Goal: Task Accomplishment & Management: Manage account settings

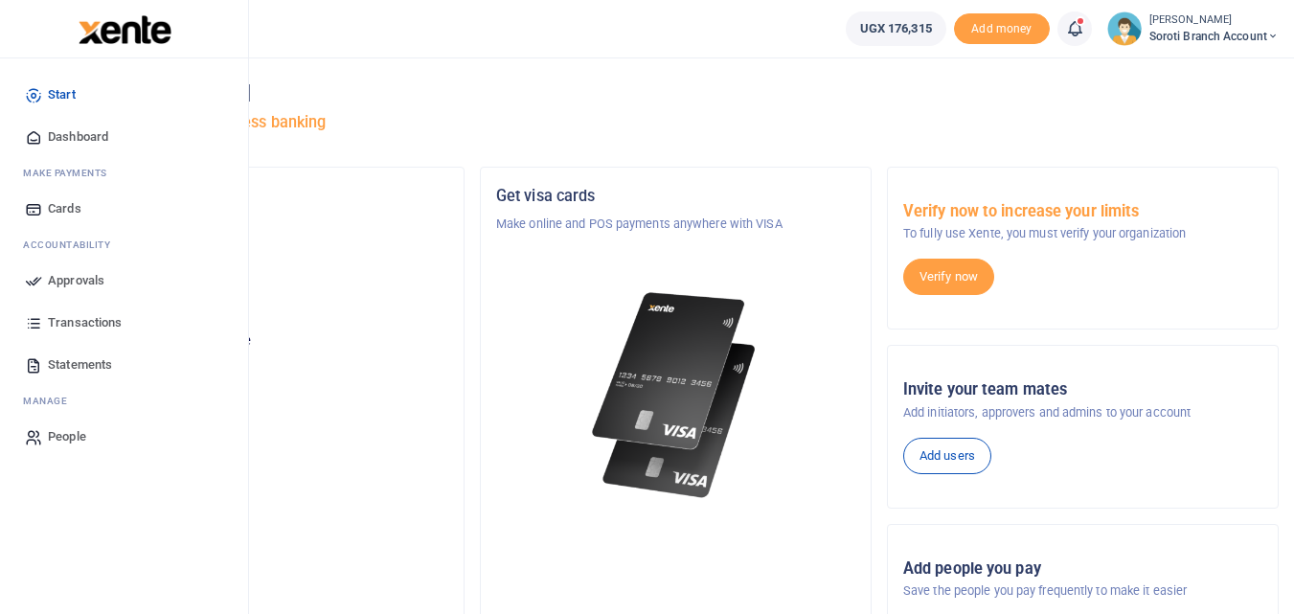
click at [59, 139] on span "Dashboard" at bounding box center [78, 136] width 60 height 19
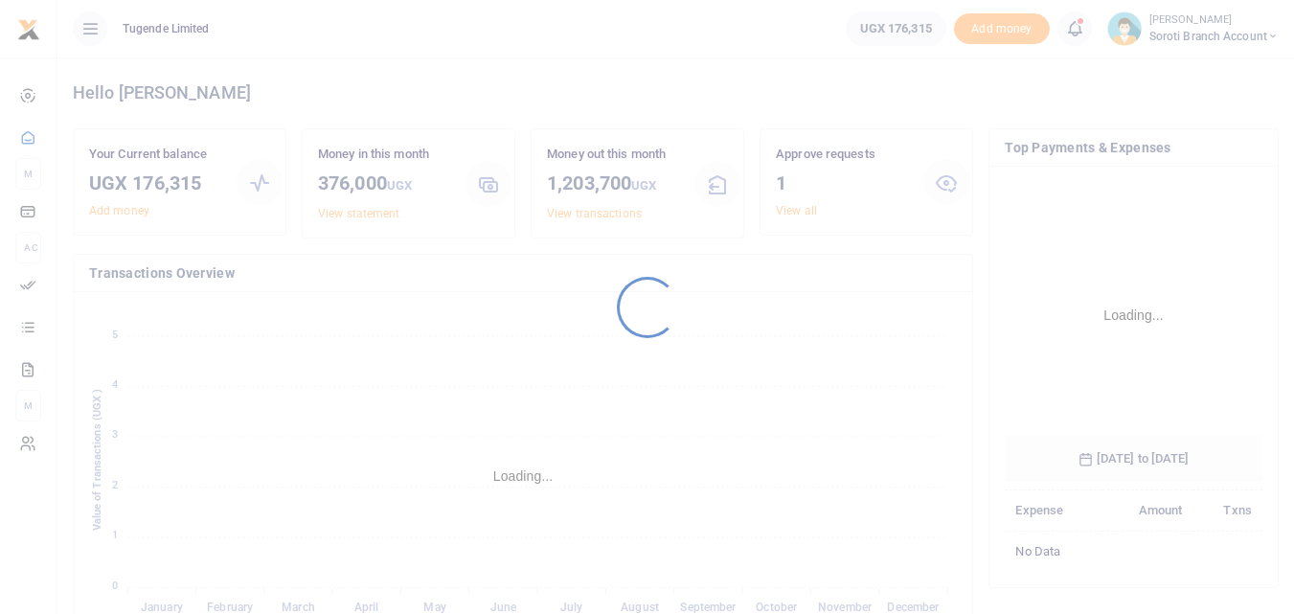
scroll to position [285, 243]
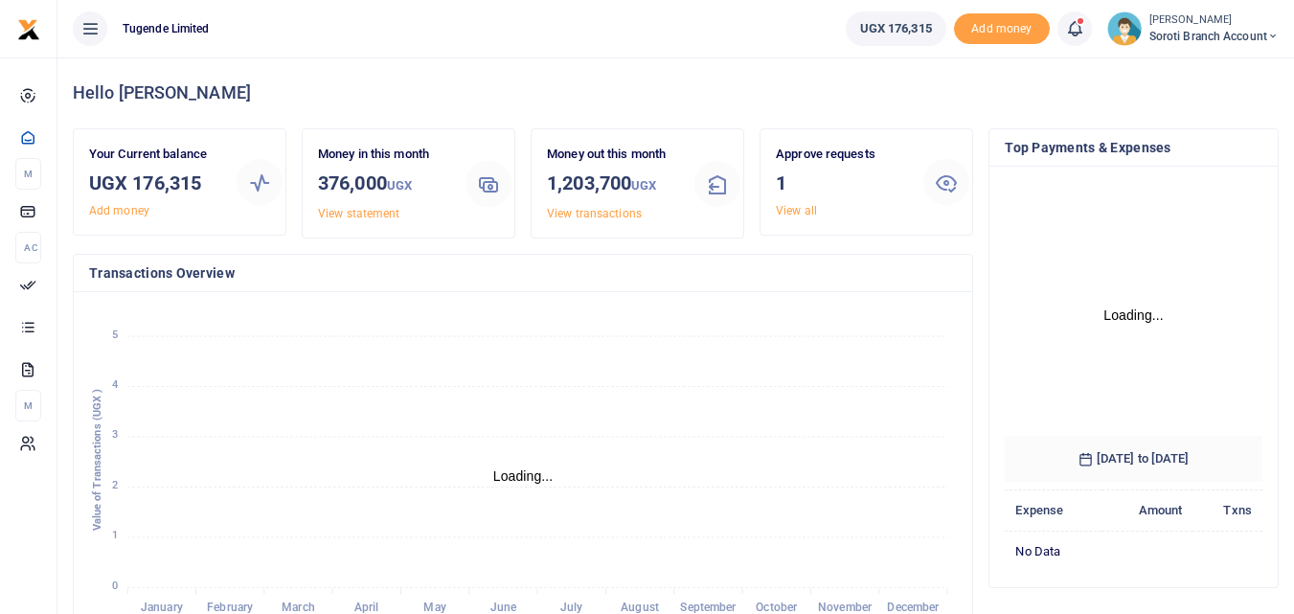
click at [799, 210] on link "View all" at bounding box center [796, 210] width 41 height 13
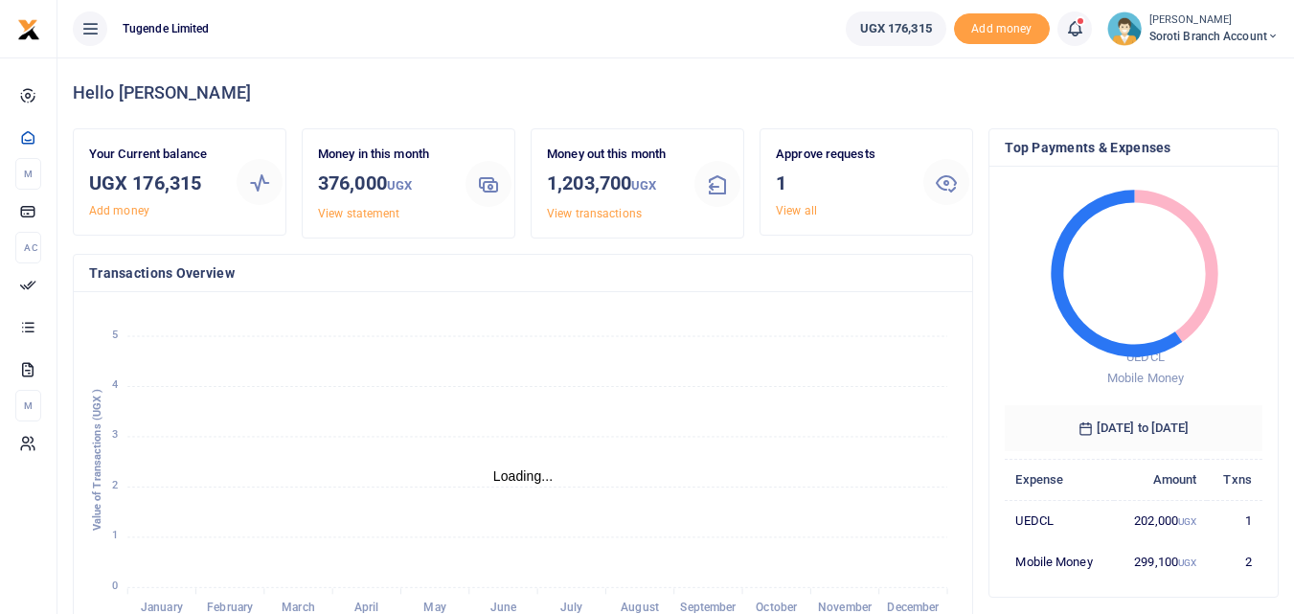
scroll to position [15, 15]
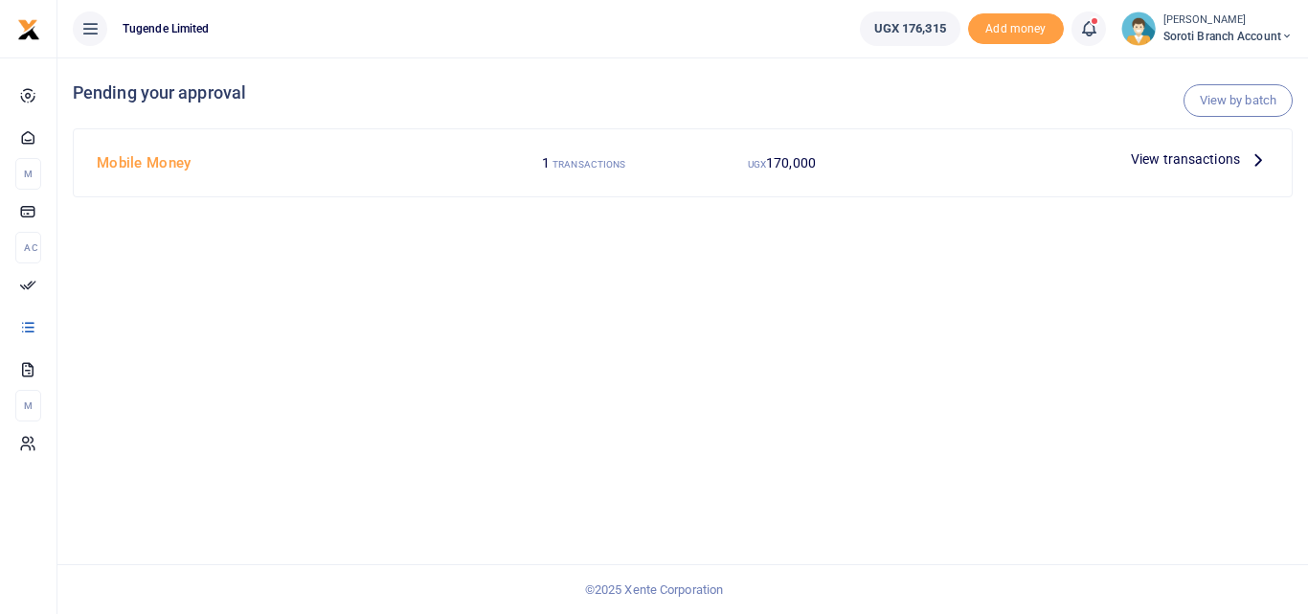
click at [1180, 151] on span "View transactions" at bounding box center [1185, 158] width 109 height 21
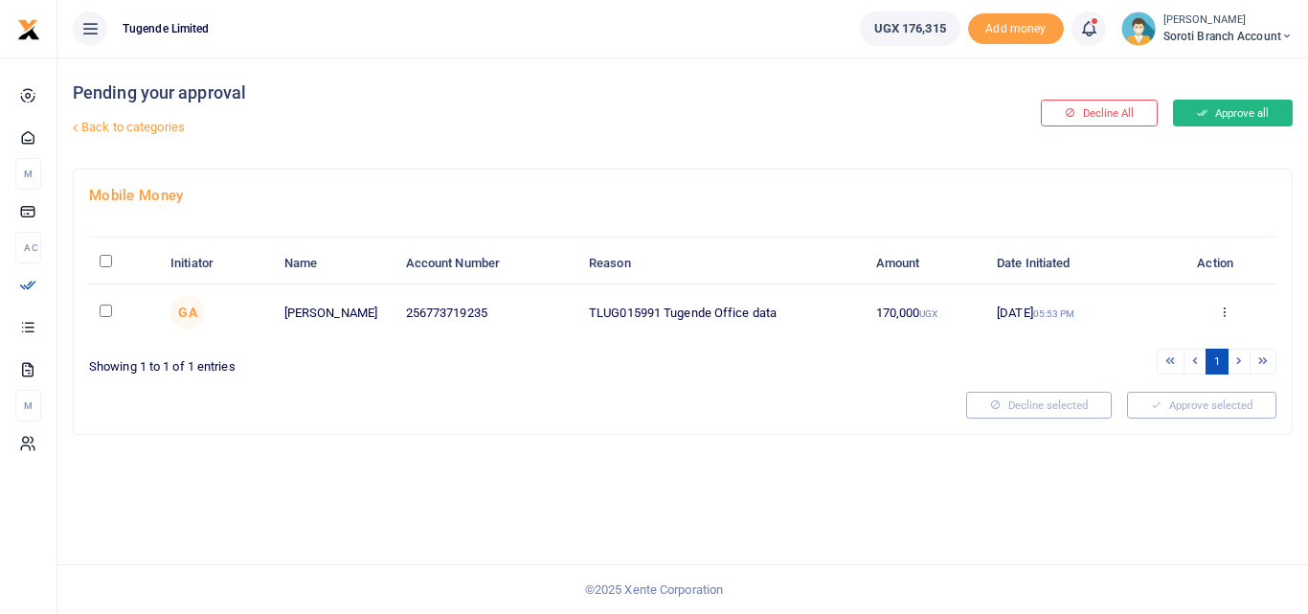
click at [1235, 115] on button "Approve all" at bounding box center [1233, 113] width 120 height 27
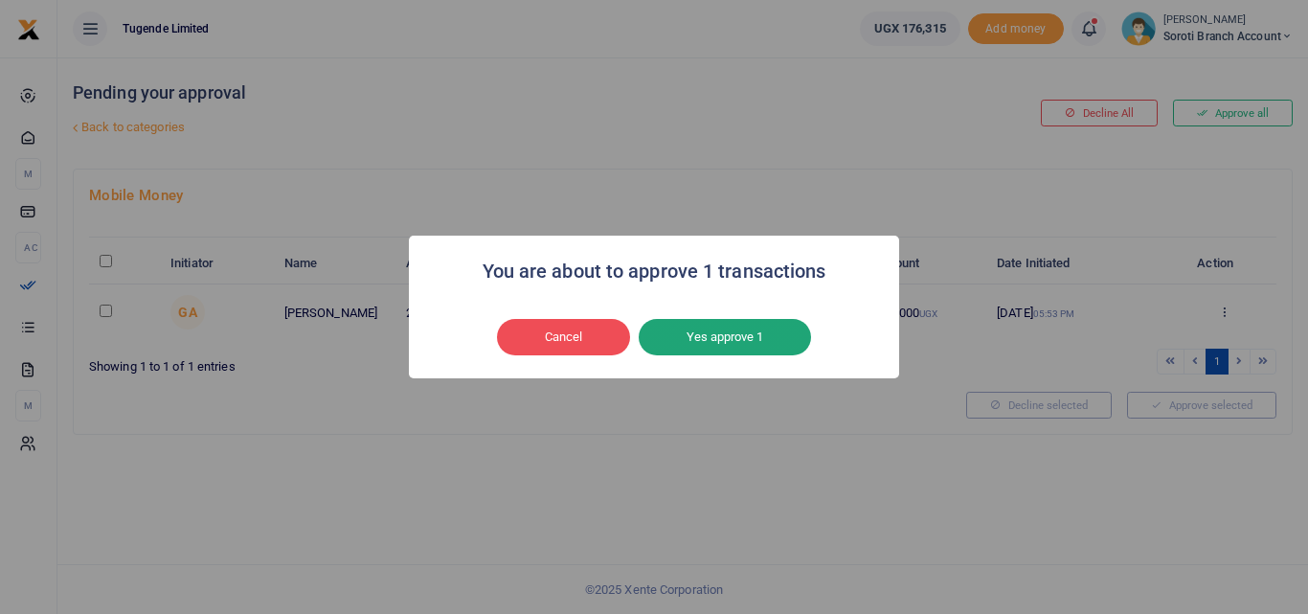
click at [739, 333] on button "Yes approve 1" at bounding box center [725, 337] width 172 height 36
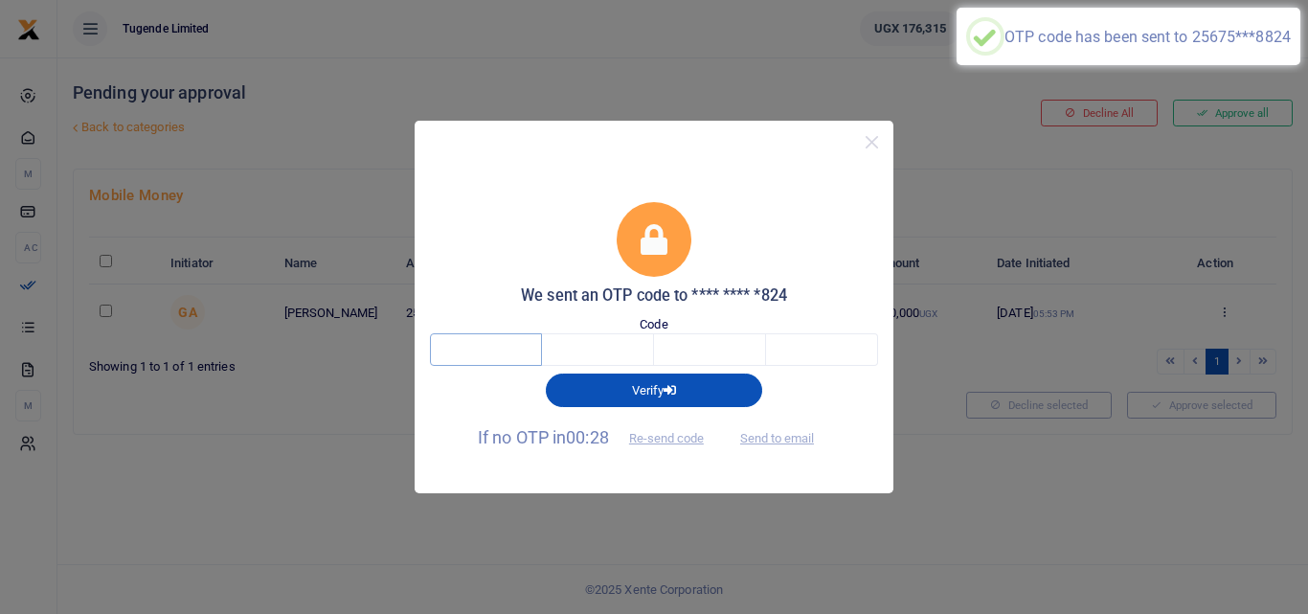
click at [437, 356] on input "text" at bounding box center [486, 349] width 112 height 33
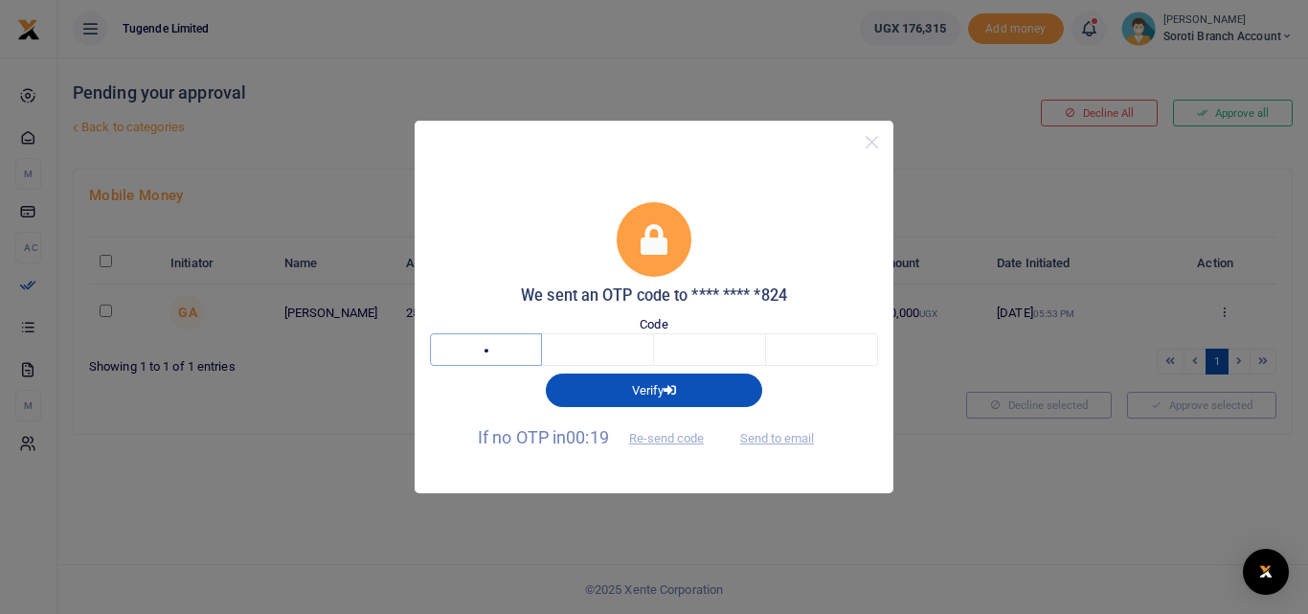
type input "8"
type input "4"
type input "5"
type input "1"
